Goal: Task Accomplishment & Management: Use online tool/utility

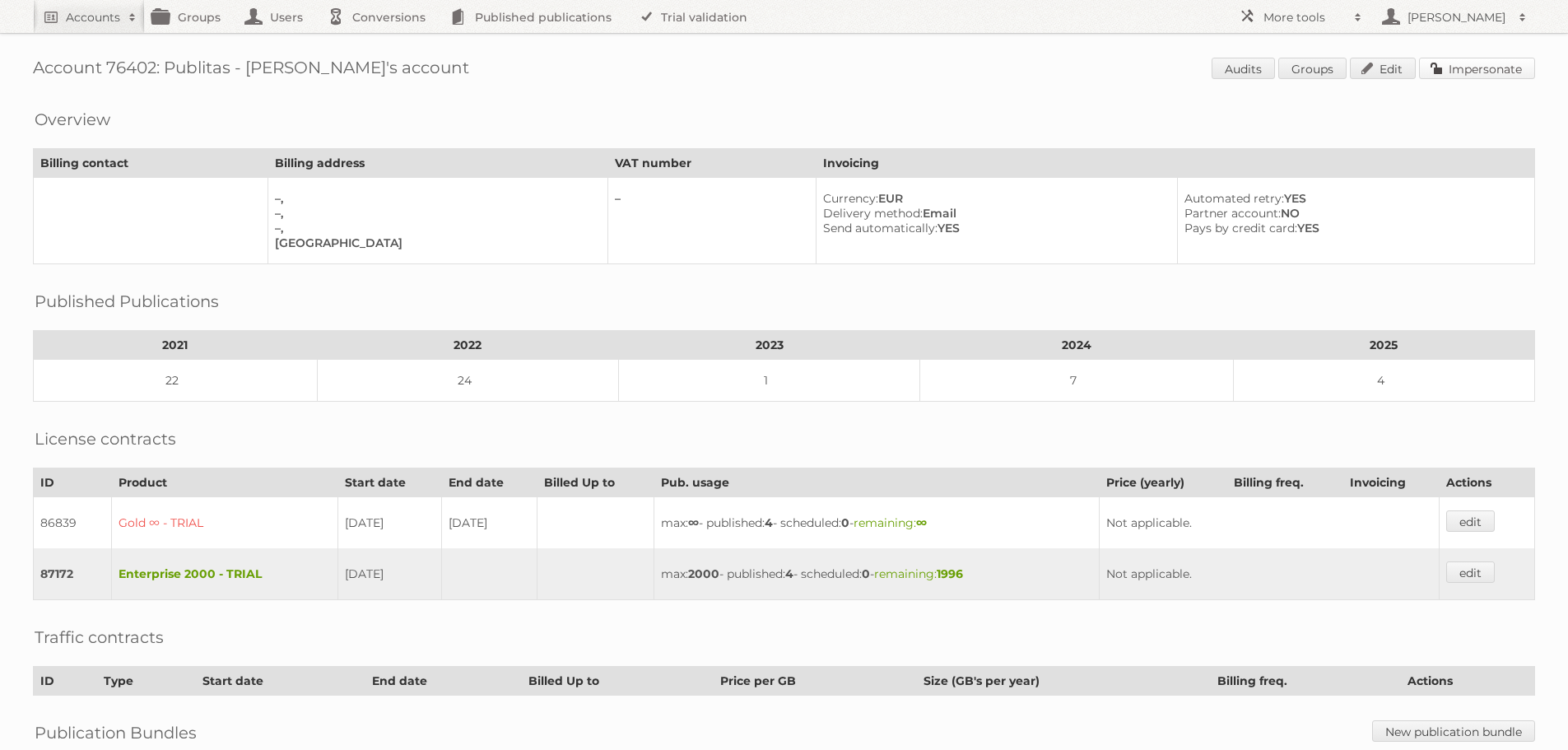
click at [1459, 70] on link "Impersonate" at bounding box center [1478, 69] width 116 height 21
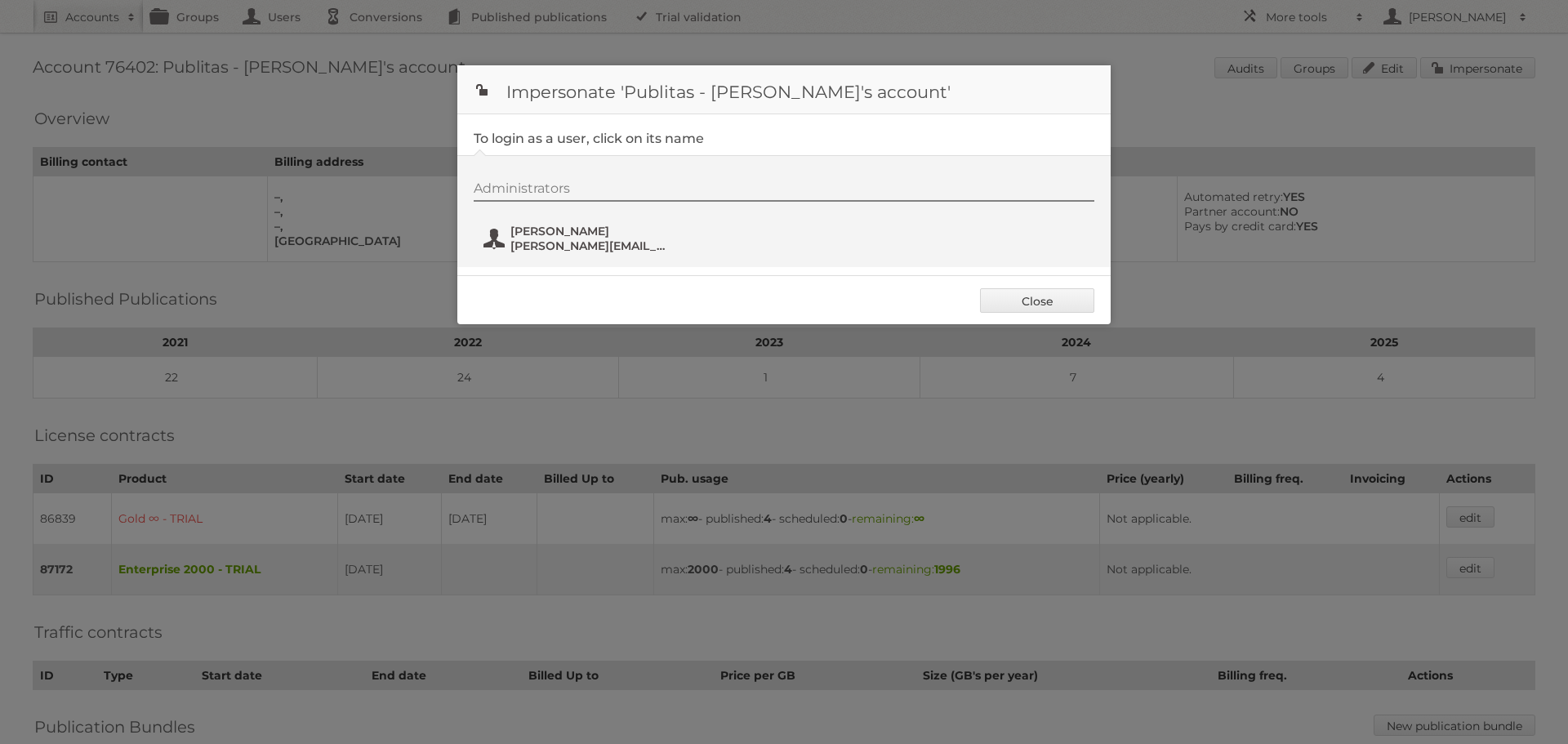
click at [566, 232] on span "Agnieszka Szewerniak" at bounding box center [589, 231] width 159 height 15
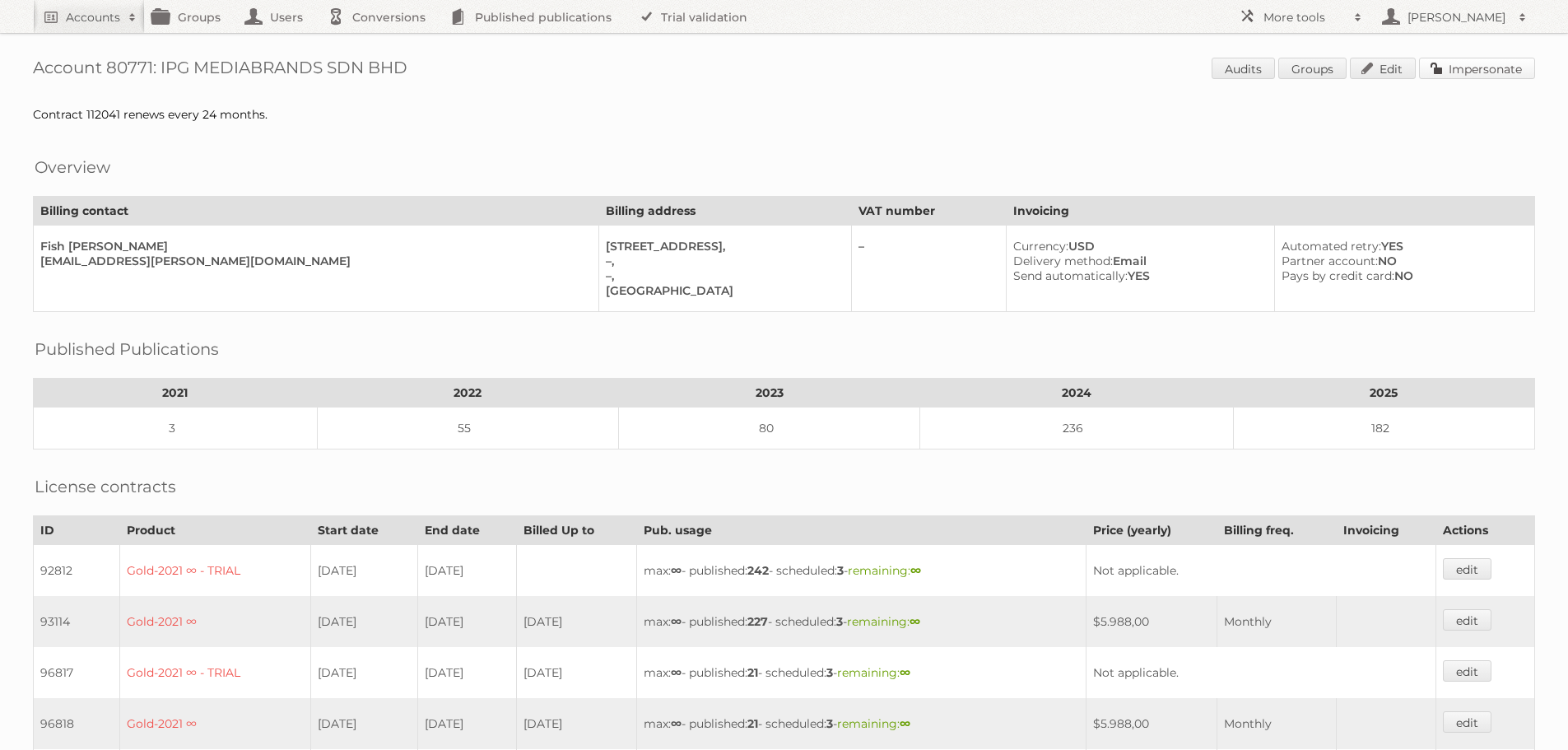
click at [1481, 64] on link "Impersonate" at bounding box center [1478, 69] width 116 height 21
click at [1468, 72] on link "Impersonate" at bounding box center [1478, 69] width 116 height 21
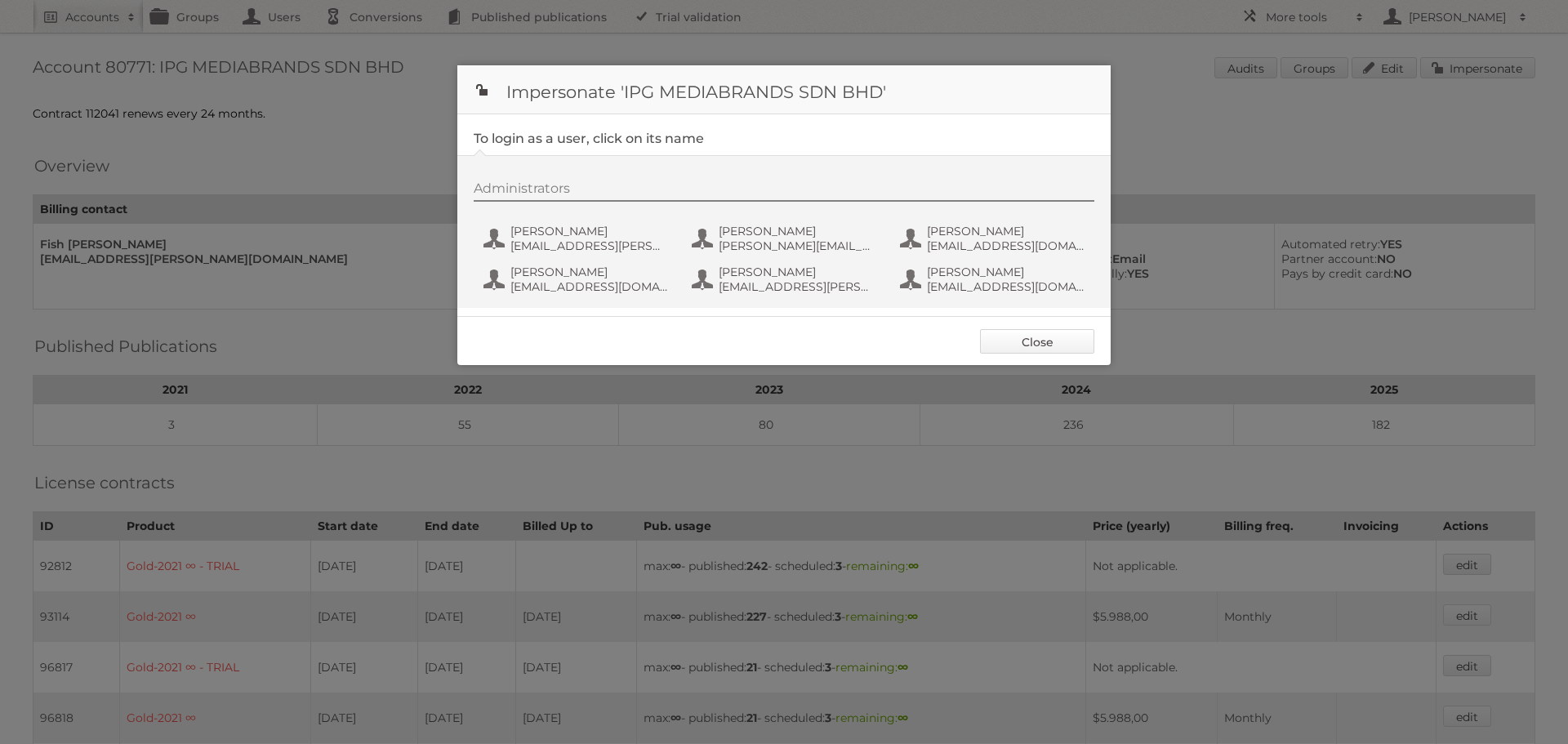
click at [1032, 343] on link "Close" at bounding box center [1037, 341] width 114 height 25
